Goal: Check status: Verify the current state of an ongoing process or item

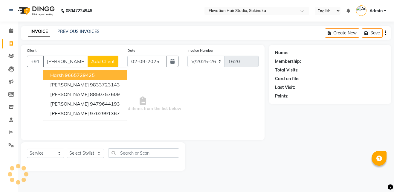
select select "4949"
select select "service"
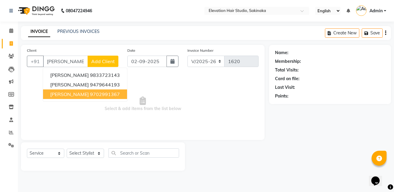
click at [89, 94] on span "[PERSON_NAME]" at bounding box center [69, 94] width 39 height 6
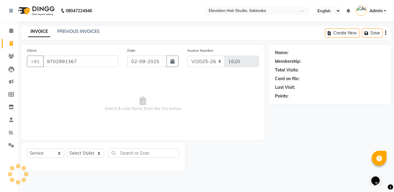
type input "9702991367"
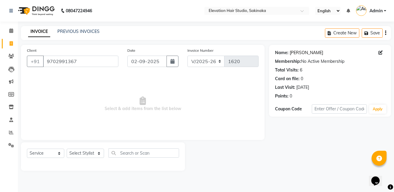
click at [295, 53] on link "[PERSON_NAME]" at bounding box center [306, 53] width 33 height 6
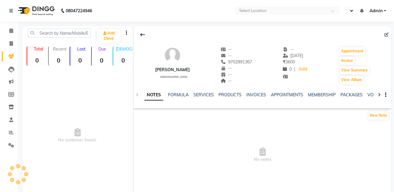
select select "en"
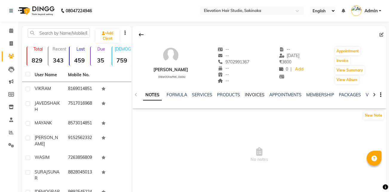
click at [250, 96] on link "INVOICES" at bounding box center [255, 94] width 20 height 5
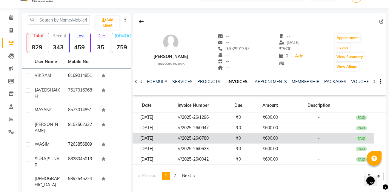
scroll to position [14, 0]
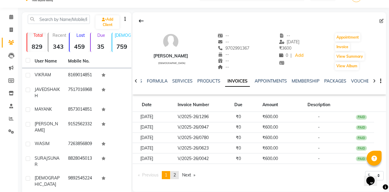
click at [175, 173] on span "2" at bounding box center [175, 174] width 2 height 5
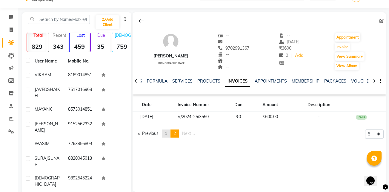
click at [170, 135] on link "page 1" at bounding box center [166, 133] width 8 height 8
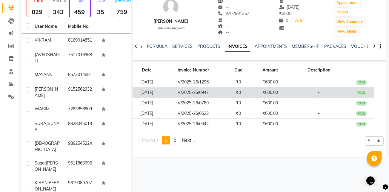
scroll to position [51, 0]
